Goal: Information Seeking & Learning: Learn about a topic

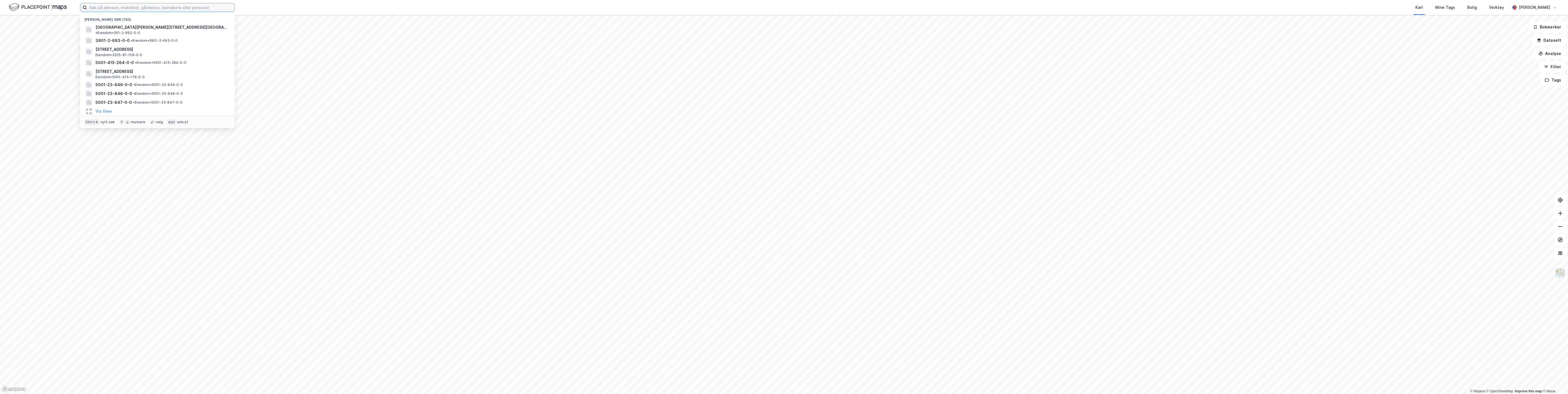
click at [107, 7] on input at bounding box center [161, 7] width 147 height 9
type input "f"
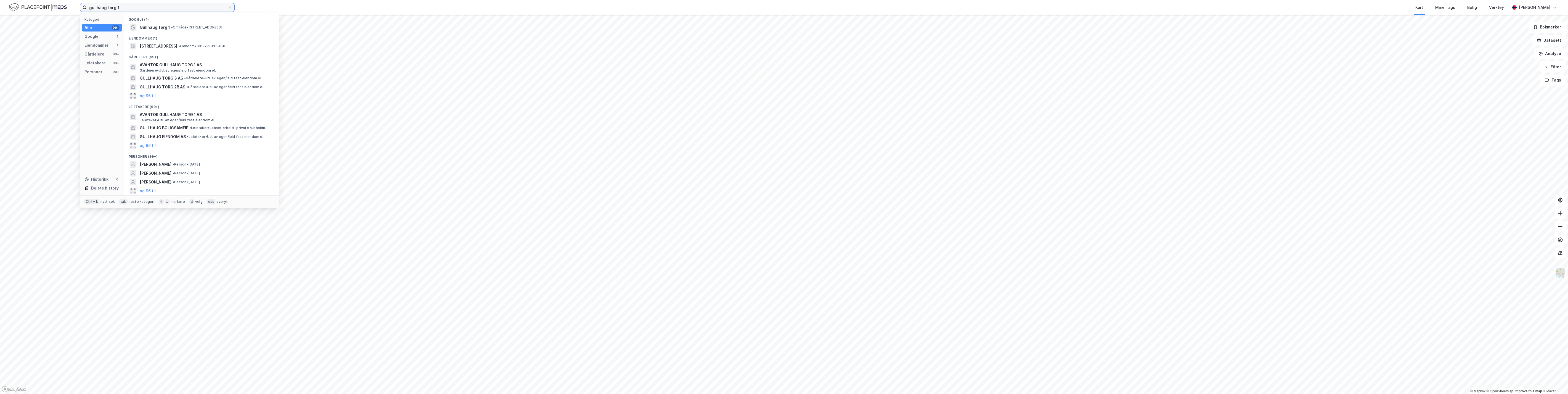
type input "gullhaug torg 1"
click at [173, 26] on span "• Område • [STREET_ADDRESS]" at bounding box center [197, 27] width 51 height 4
